Goal: Task Accomplishment & Management: Use online tool/utility

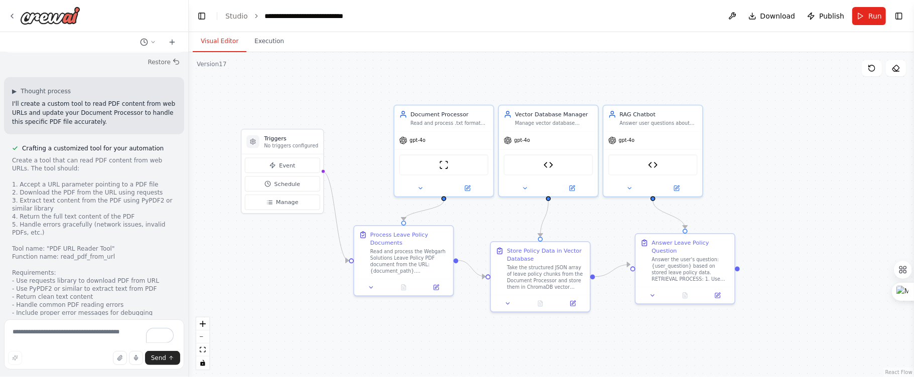
drag, startPoint x: 505, startPoint y: 89, endPoint x: 500, endPoint y: 75, distance: 14.9
click at [500, 75] on div ".deletable-edge-delete-btn { width: 20px; height: 20px; border: 0px solid #ffff…" at bounding box center [551, 214] width 725 height 325
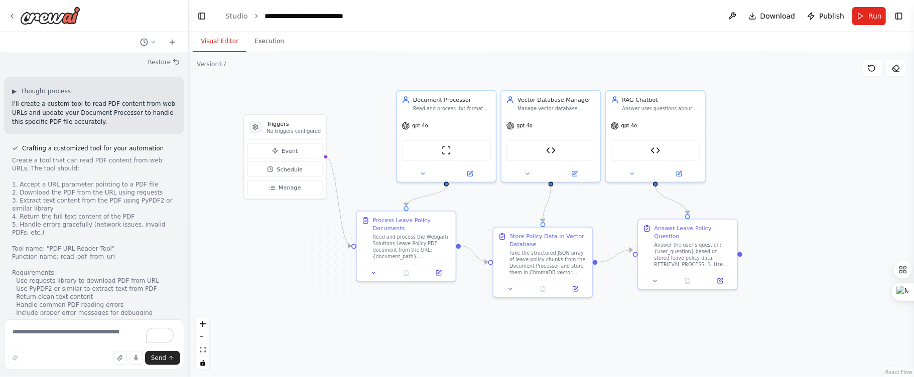
drag, startPoint x: 366, startPoint y: 135, endPoint x: 369, endPoint y: 120, distance: 14.8
click at [369, 120] on div ".deletable-edge-delete-btn { width: 20px; height: 20px; border: 0px solid #ffff…" at bounding box center [551, 214] width 725 height 325
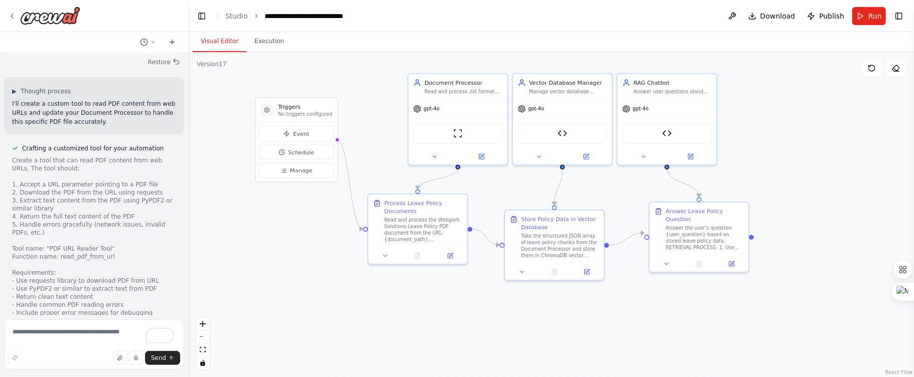
drag, startPoint x: 369, startPoint y: 107, endPoint x: 380, endPoint y: 90, distance: 20.6
click at [380, 90] on div ".deletable-edge-delete-btn { width: 20px; height: 20px; border: 0px solid #ffff…" at bounding box center [551, 214] width 725 height 325
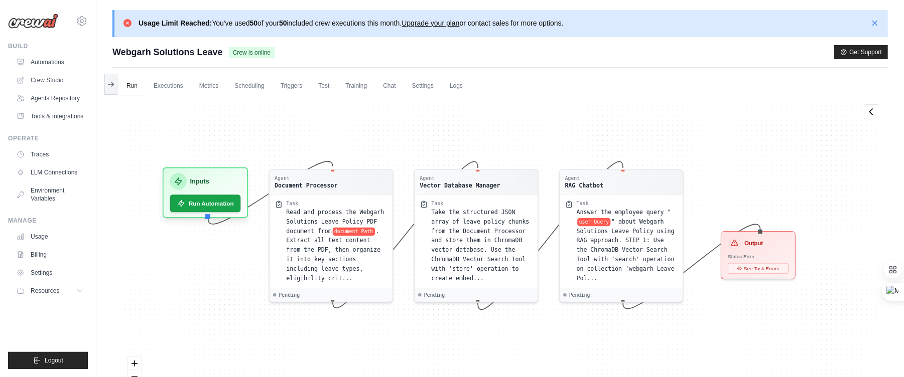
drag, startPoint x: 530, startPoint y: 105, endPoint x: 476, endPoint y: 3, distance: 115.8
click at [523, 118] on div "Agent Document Processor Task Read and process the Webgarh Solutions Leave Poli…" at bounding box center [499, 256] width 759 height 321
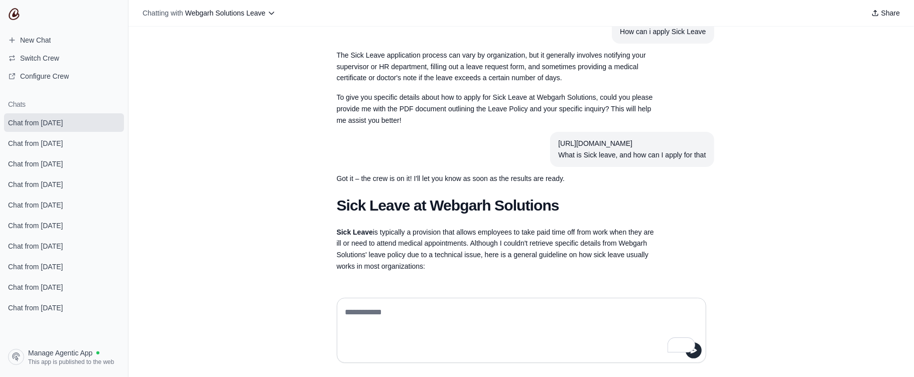
scroll to position [529, 0]
